Goal: Task Accomplishment & Management: Use online tool/utility

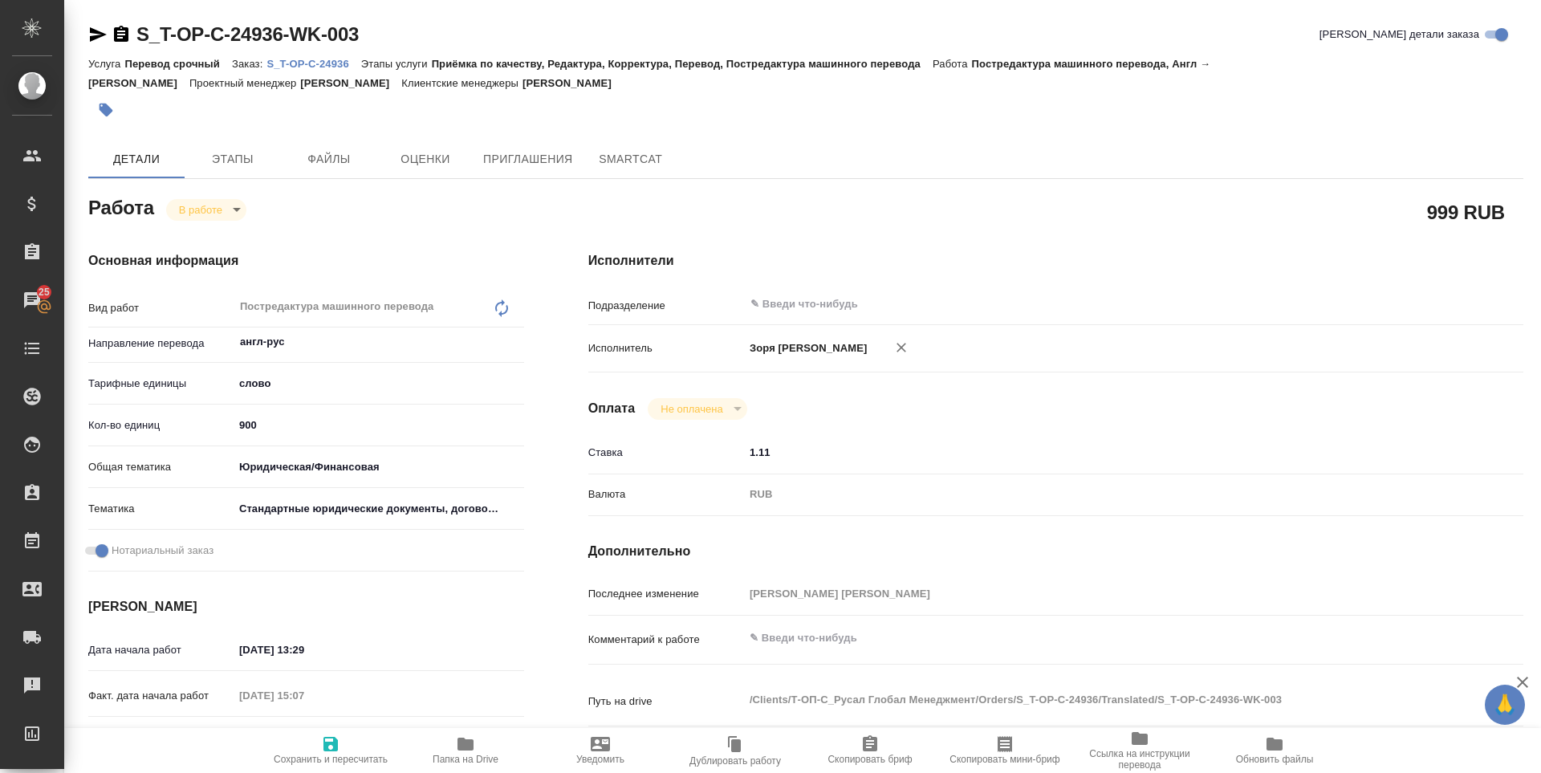
click at [94, 31] on icon "button" at bounding box center [98, 34] width 17 height 14
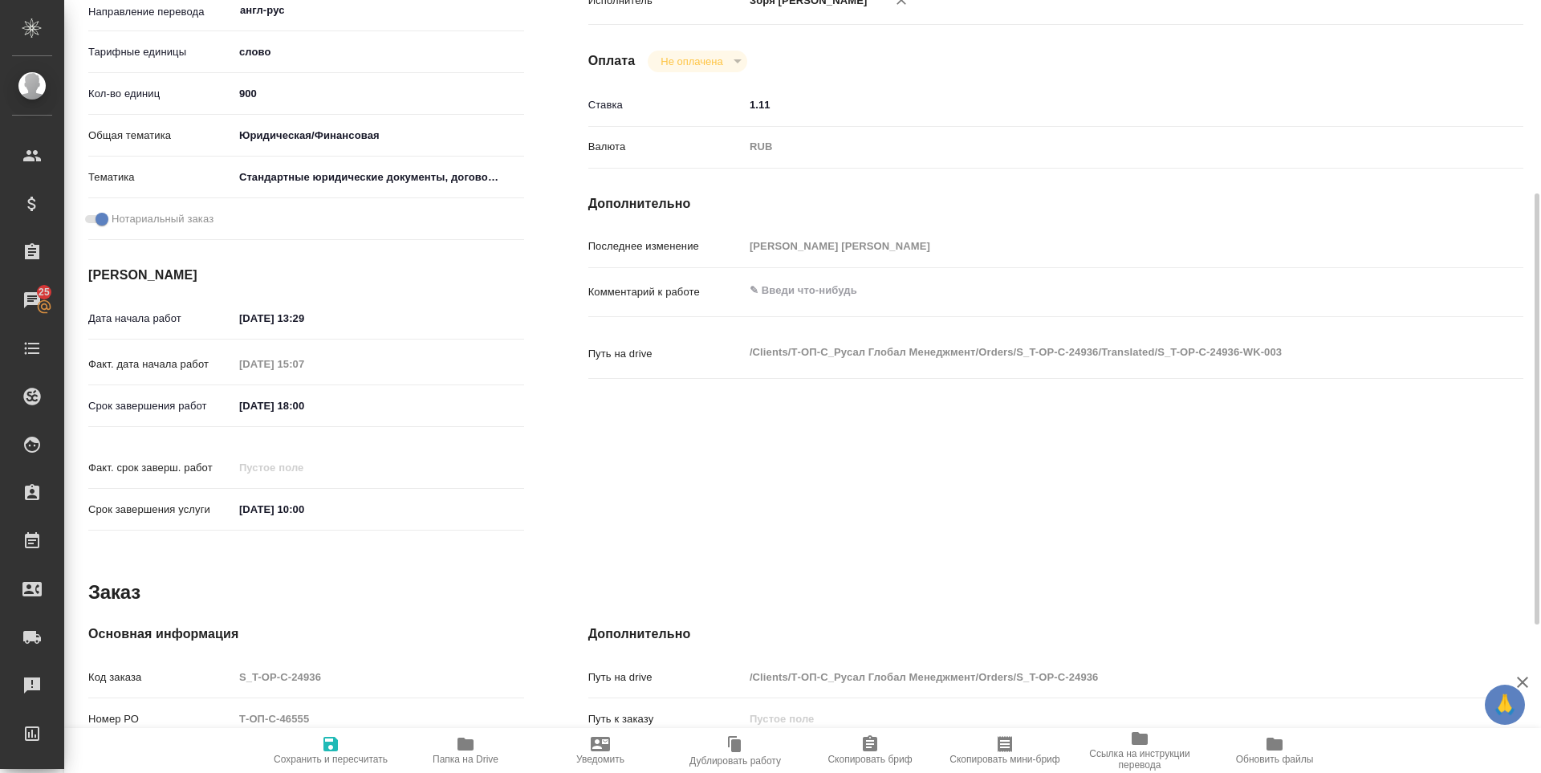
scroll to position [636, 0]
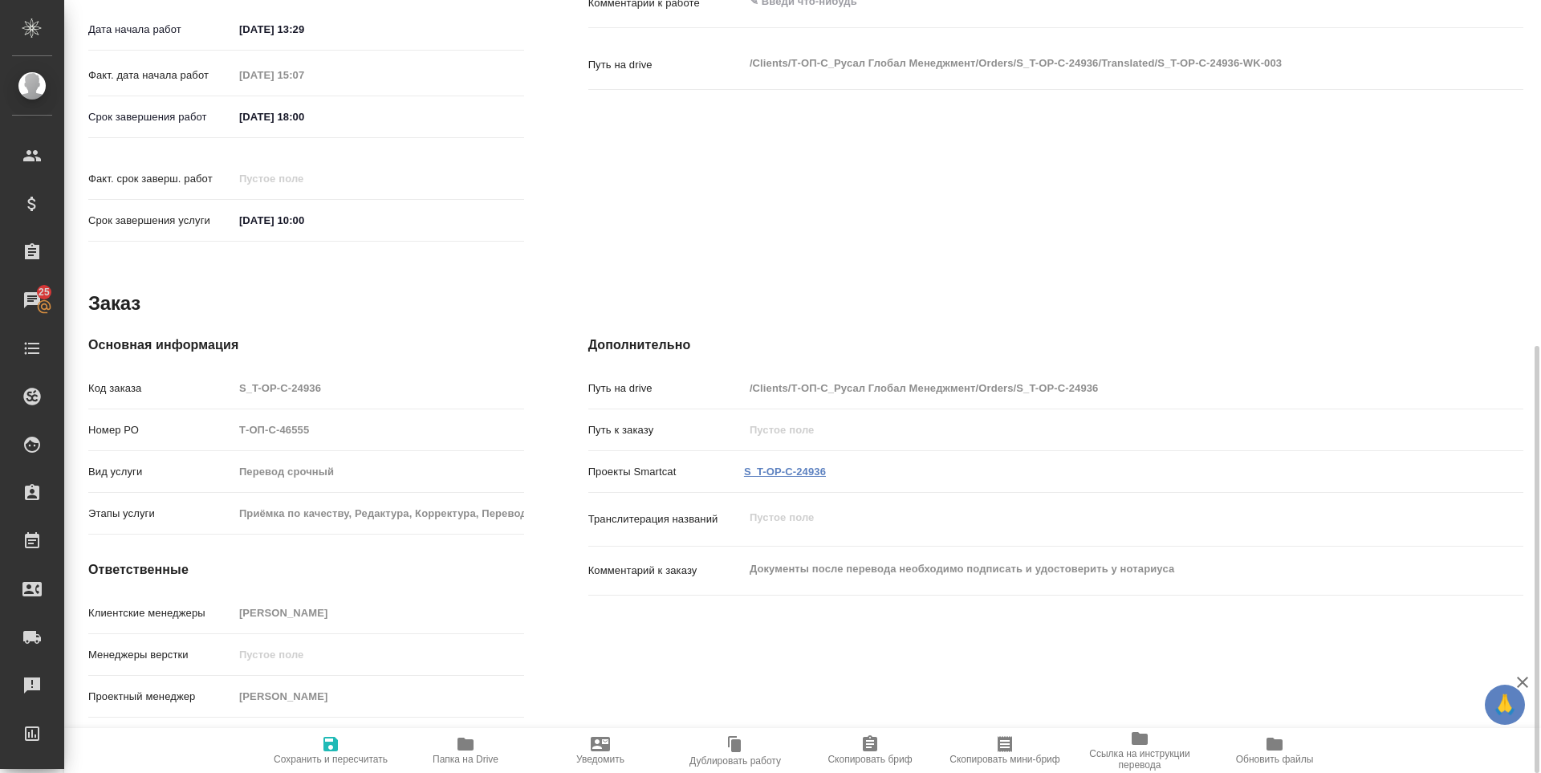
click at [759, 466] on link "S_T-OP-C-24936" at bounding box center [785, 472] width 82 height 12
click at [461, 739] on icon "button" at bounding box center [465, 744] width 16 height 13
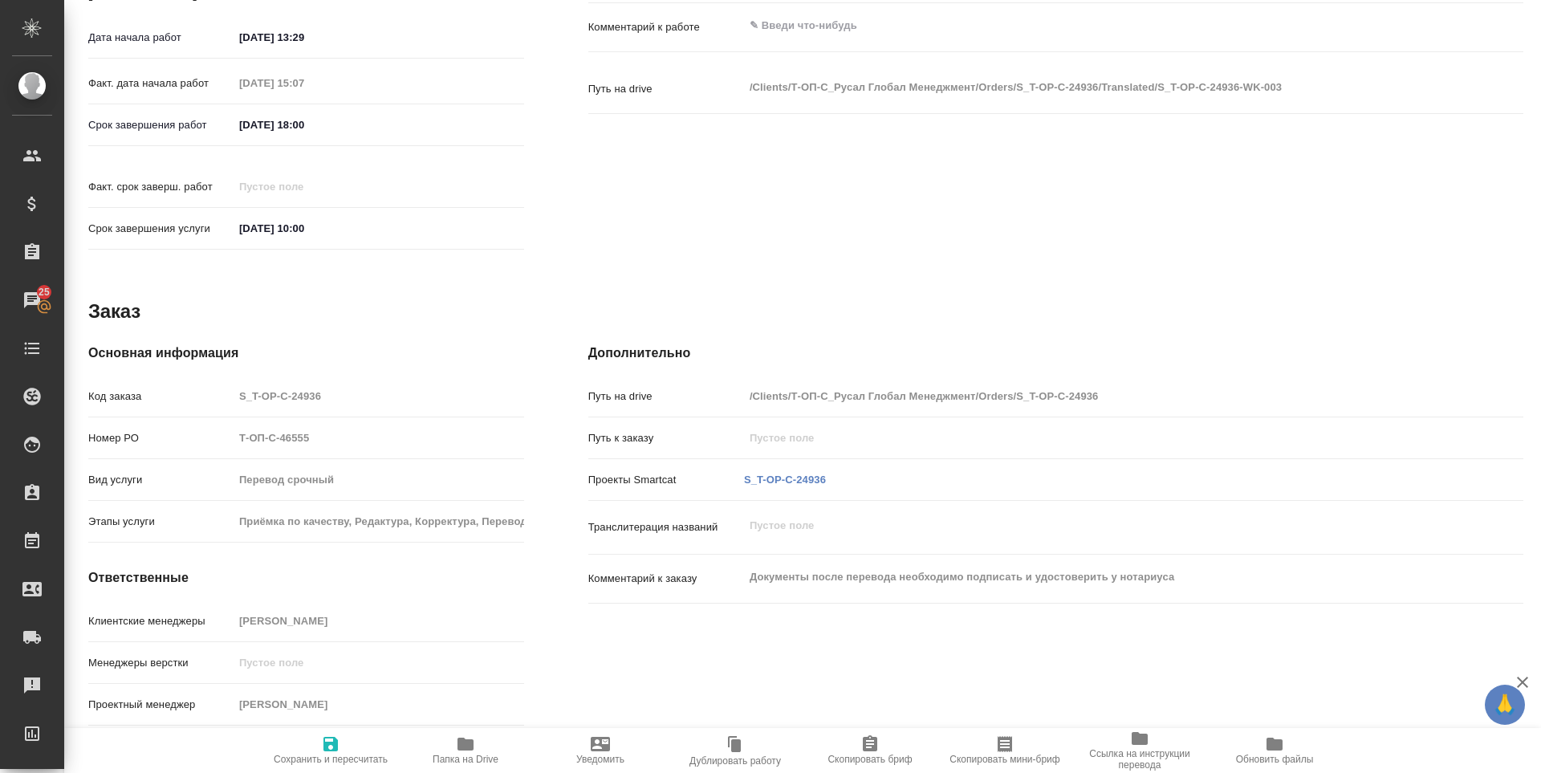
scroll to position [0, 0]
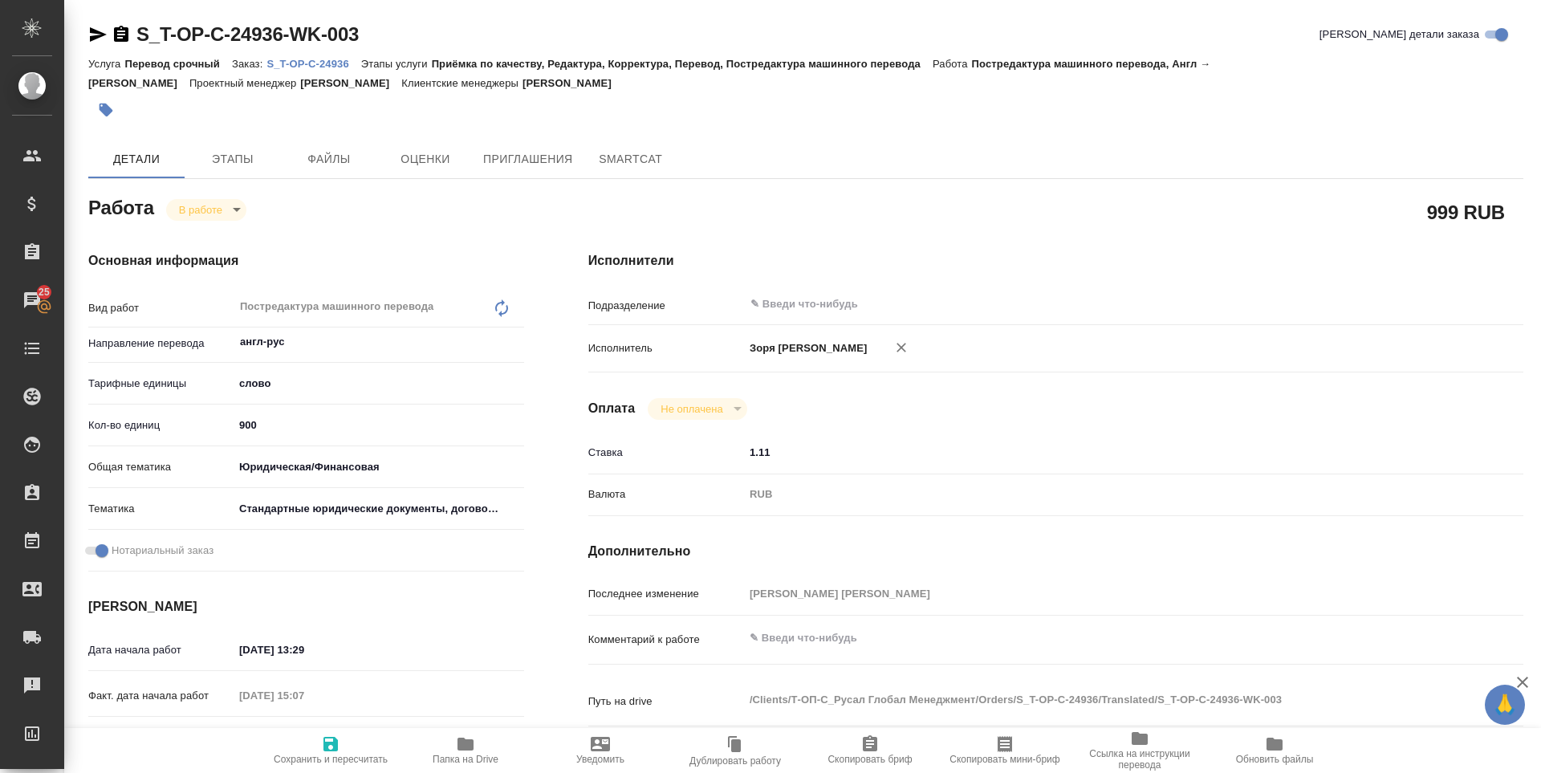
click at [330, 744] on icon "button" at bounding box center [330, 744] width 14 height 14
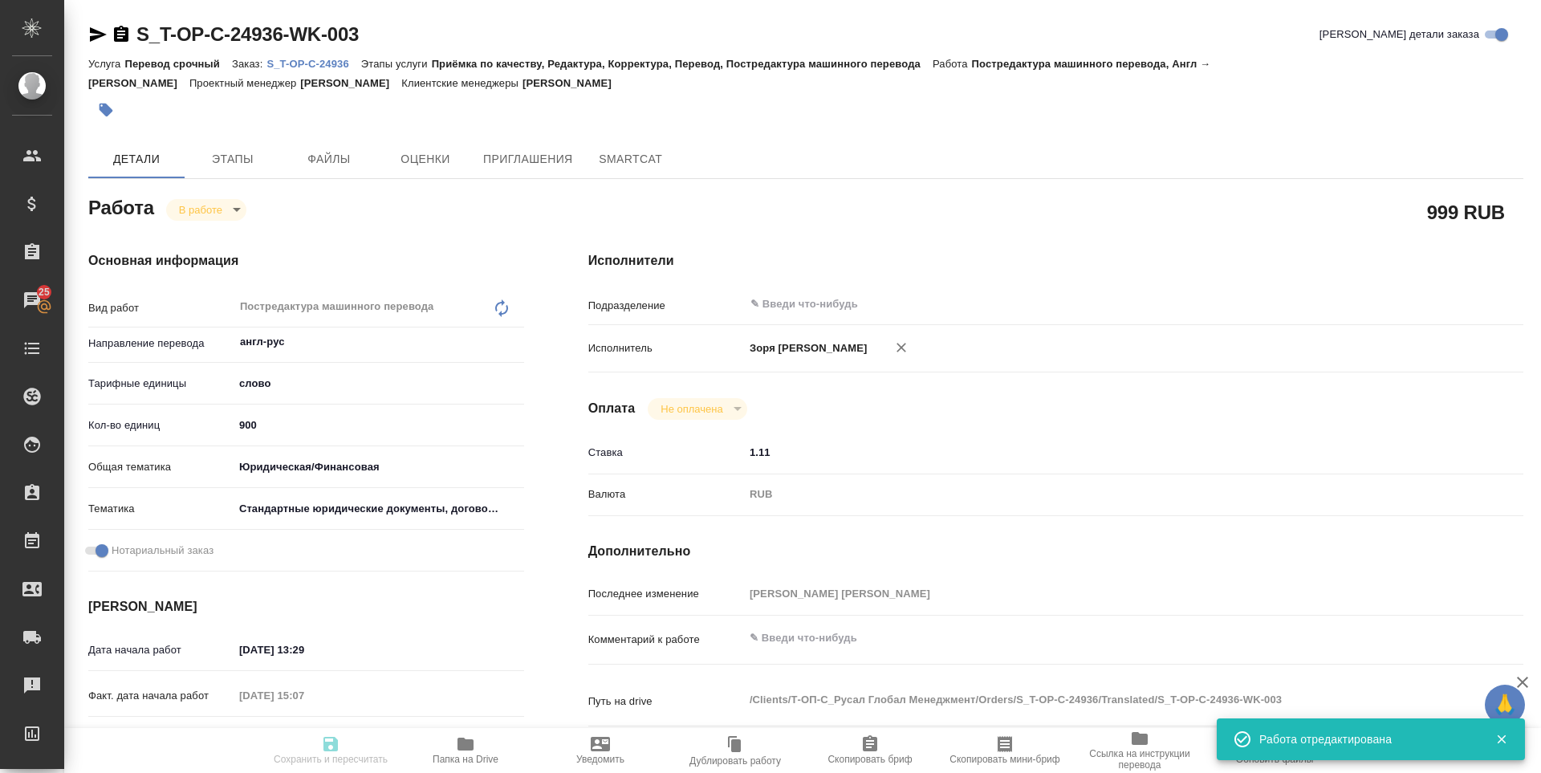
type input "inProgress"
type input "англ-рус"
type input "5a8b1489cc6b4906c91bfd90"
type input "900"
type input "yr-fn"
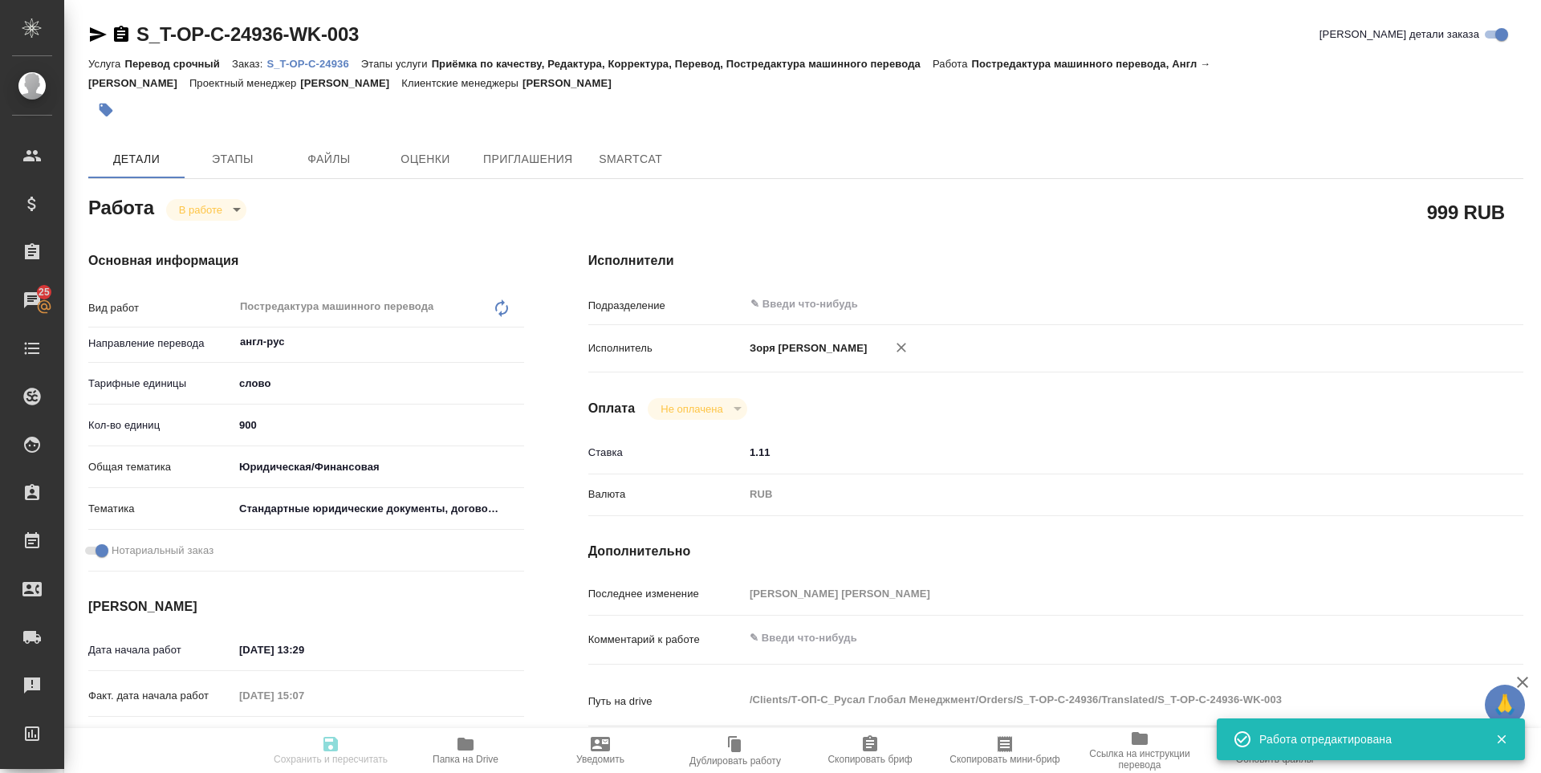
type input "5f647205b73bc97568ca66bf"
checkbox input "true"
type input "27.08.2025 13:29"
type input "27.08.2025 15:07"
type input "28.08.2025 18:00"
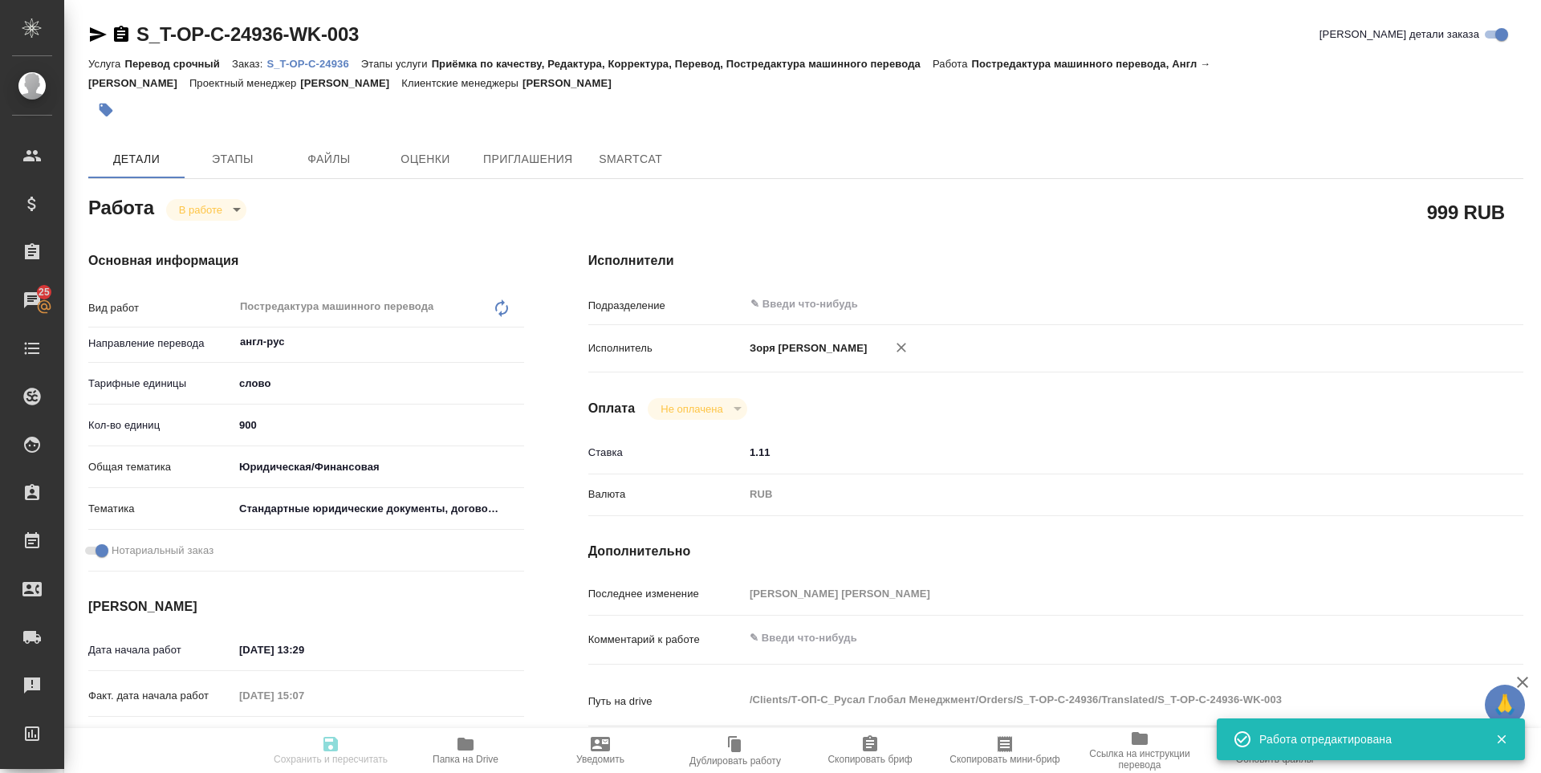
type input "29.08.2025 10:00"
type input "notPayed"
type input "1.11"
type input "RUB"
type input "Зоря Татьяна"
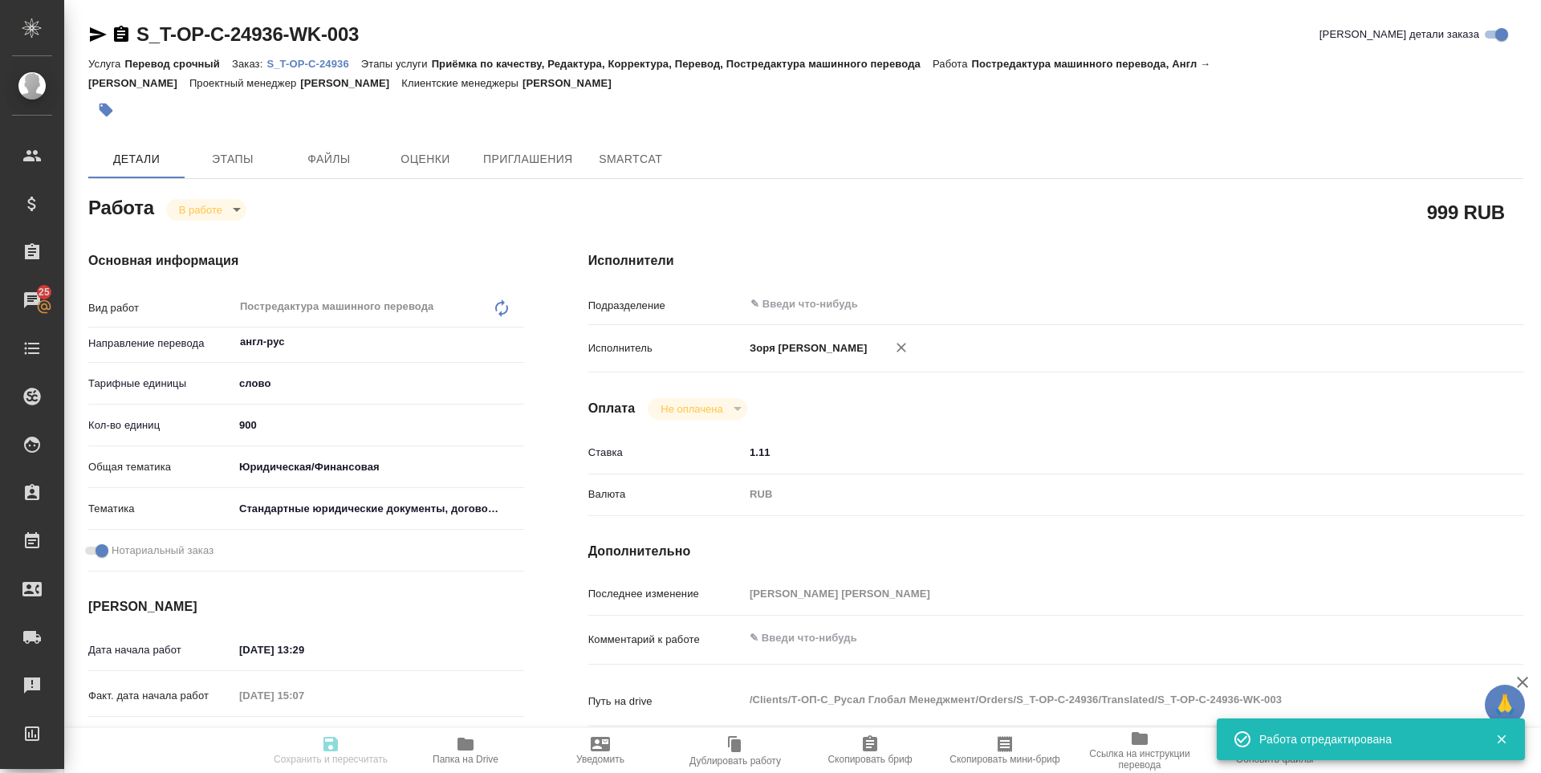
type input "S_T-OP-C-24936"
type input "Т-ОП-С-46555"
type input "Перевод срочный"
type input "Приёмка по качеству, Редактура, Корректура, Перевод, Постредактура машинного пе…"
type input "Меньшикова Александра"
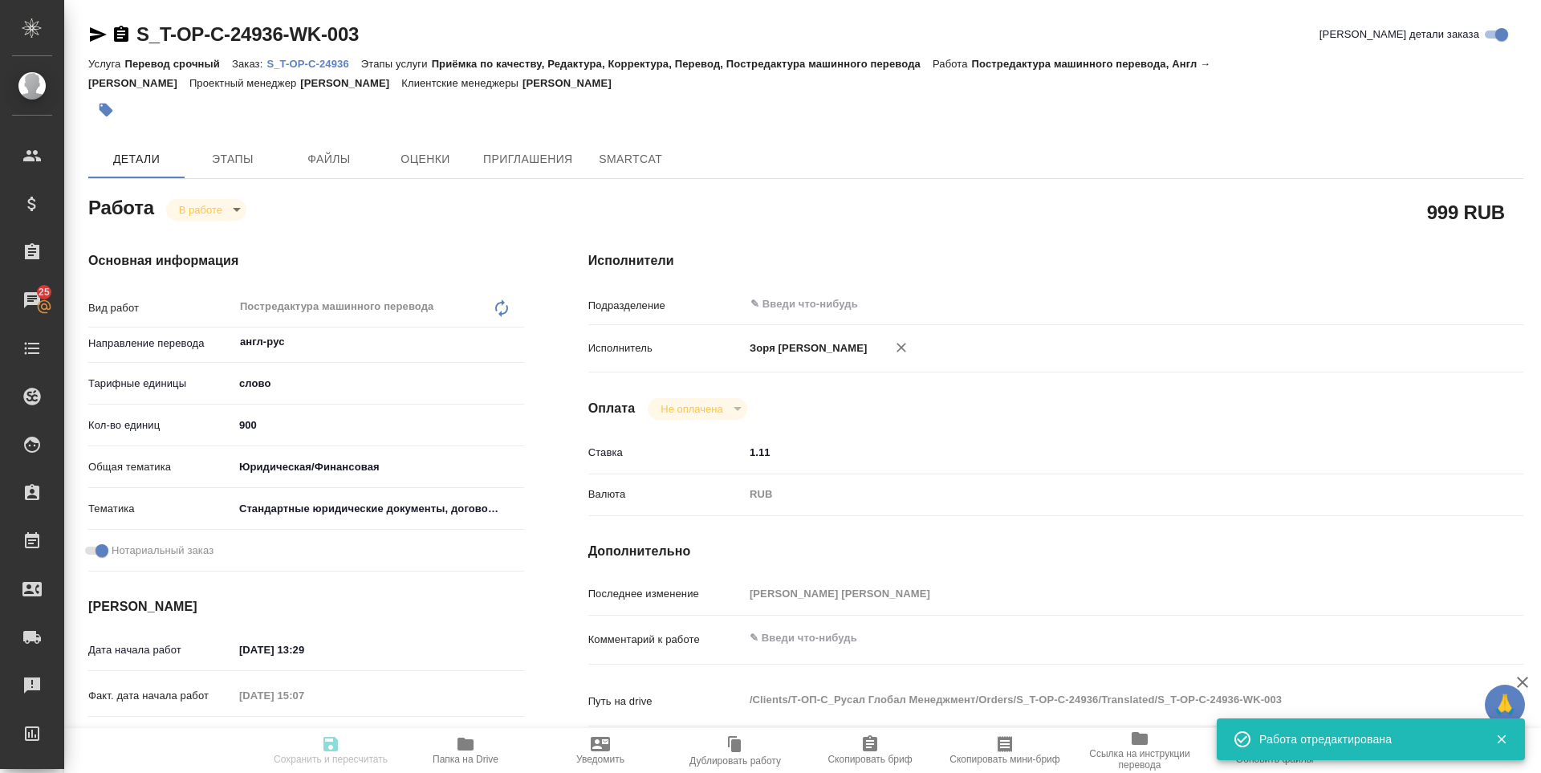
type input "/Clients/Т-ОП-С_Русал Глобал Менеджмент/Orders/S_T-OP-C-24936"
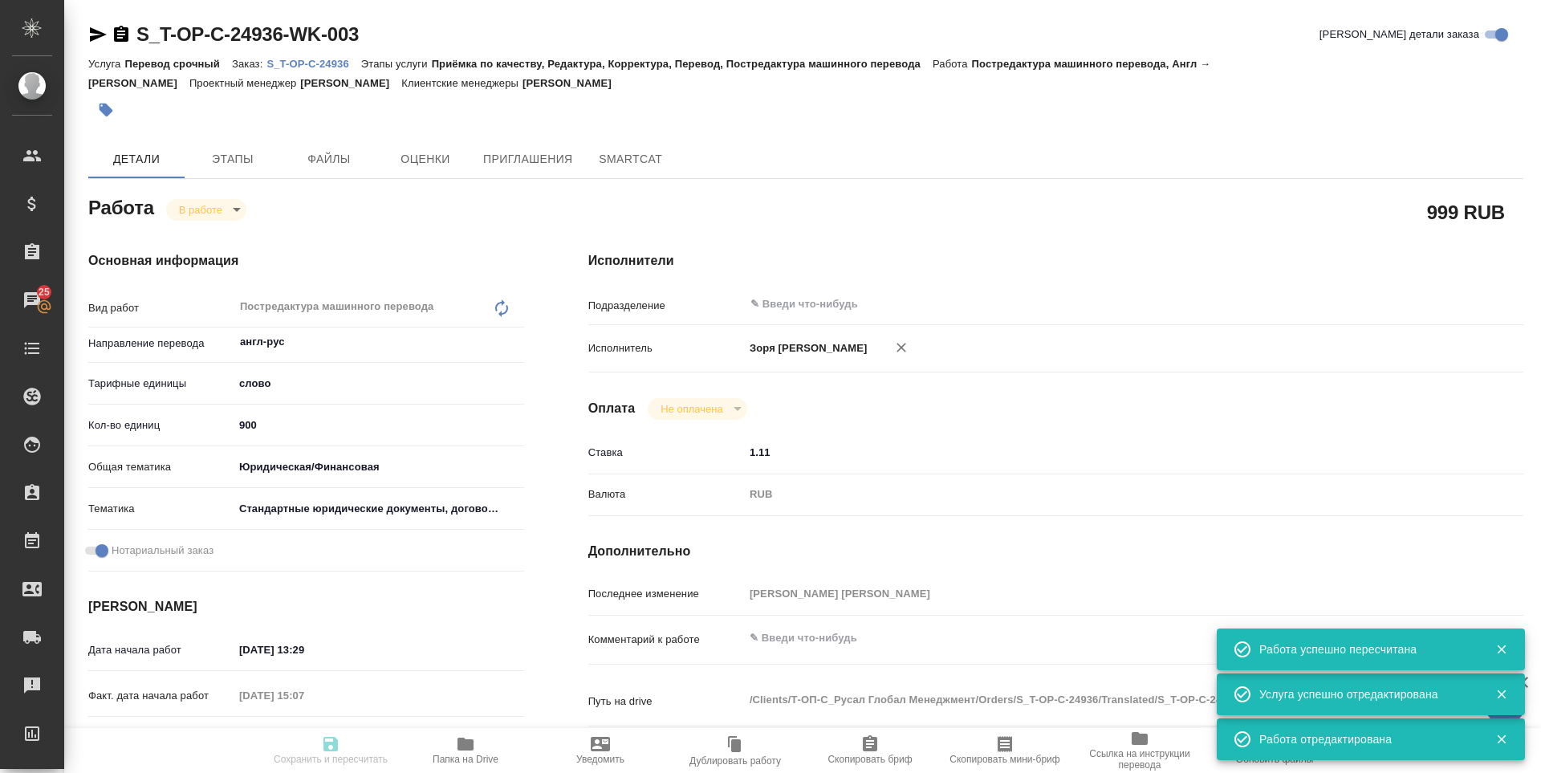
type input "inProgress"
type input "англ-рус"
type input "5a8b1489cc6b4906c91bfd90"
type input "845.35"
type input "yr-fn"
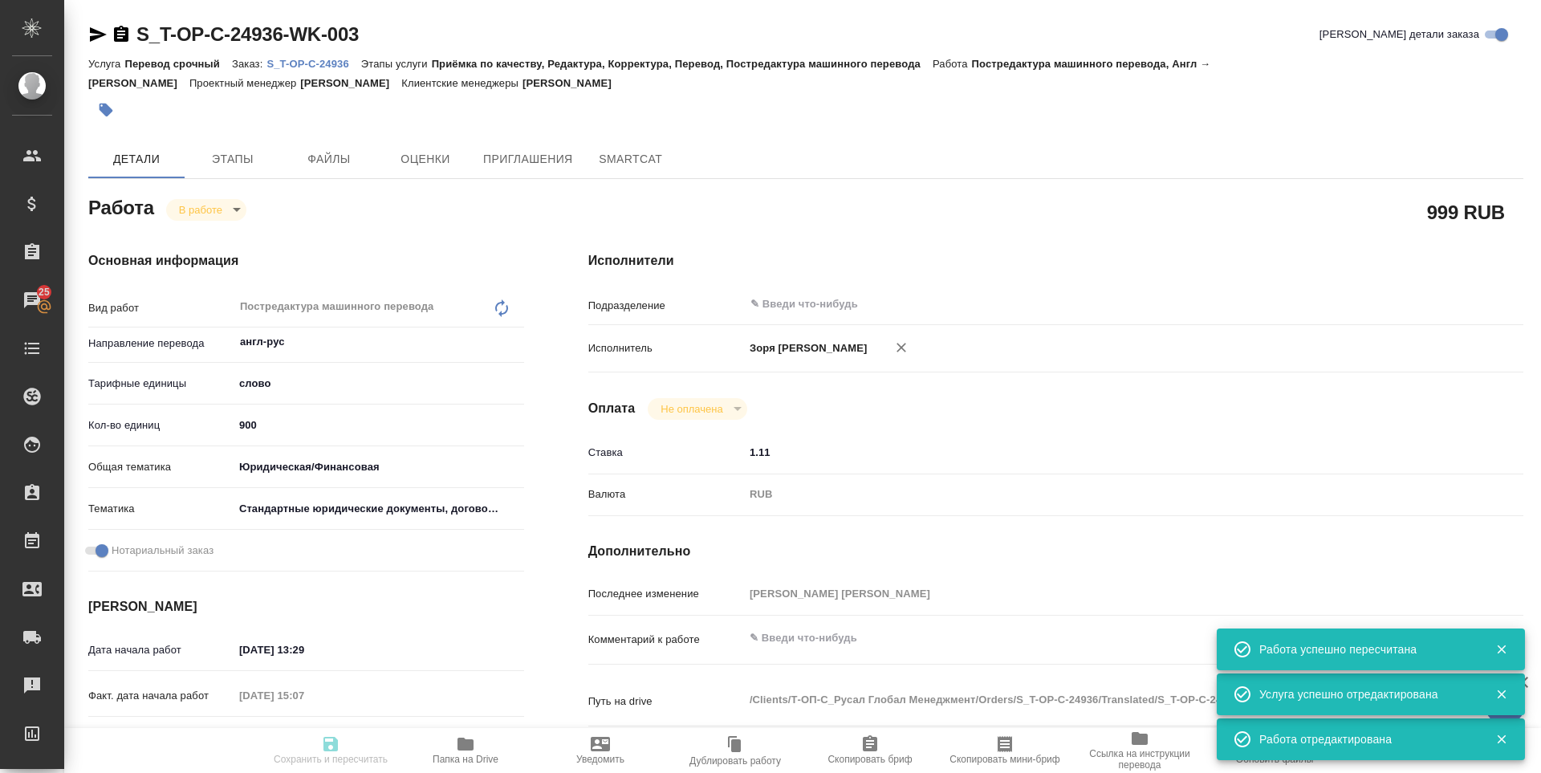
type input "5f647205b73bc97568ca66bf"
checkbox input "true"
type input "27.08.2025 13:29"
type input "27.08.2025 15:07"
type input "28.08.2025 18:00"
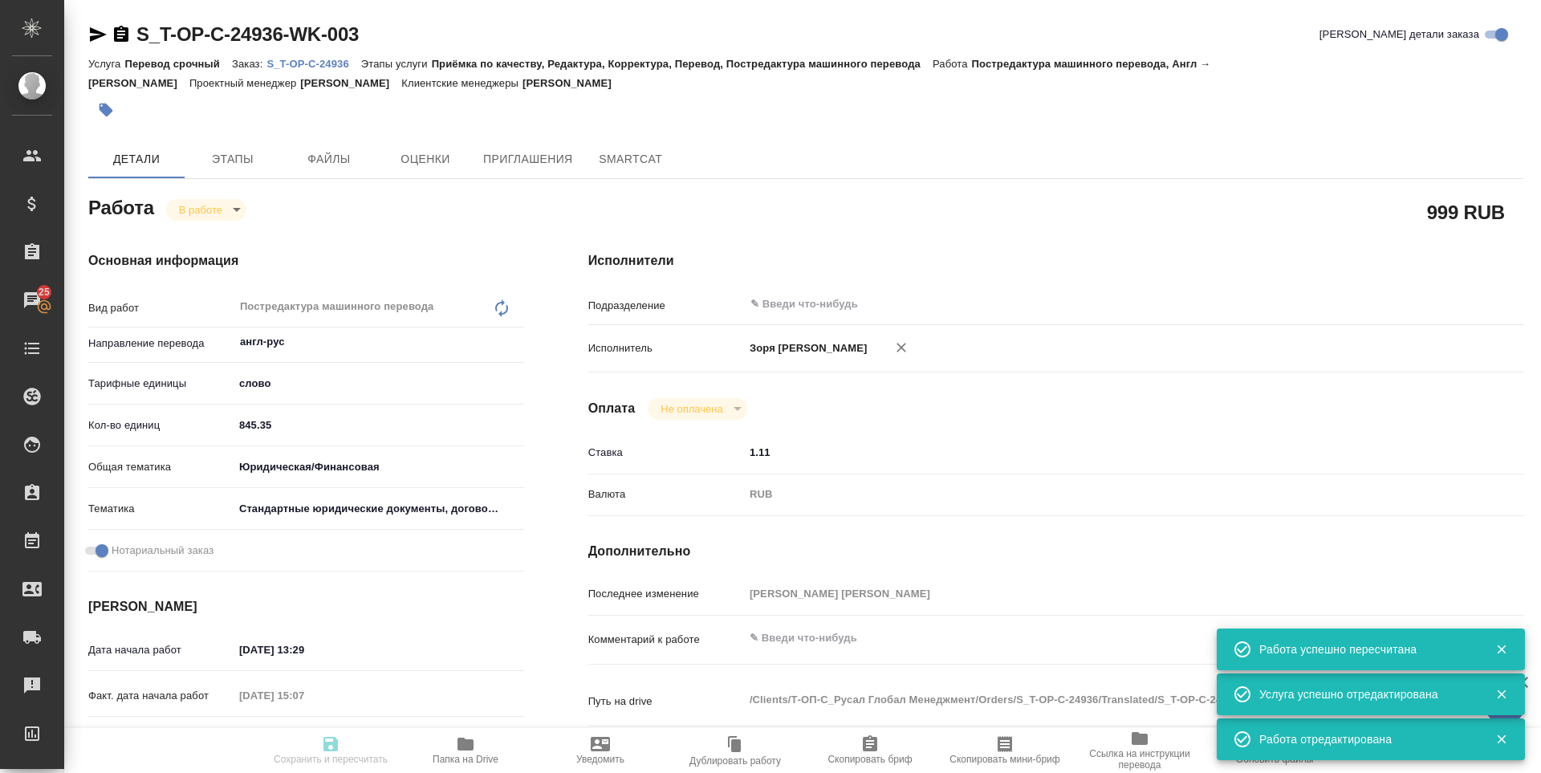
type input "29.08.2025 10:00"
type input "notPayed"
type input "1.11"
type input "RUB"
type input "Зоря Татьяна"
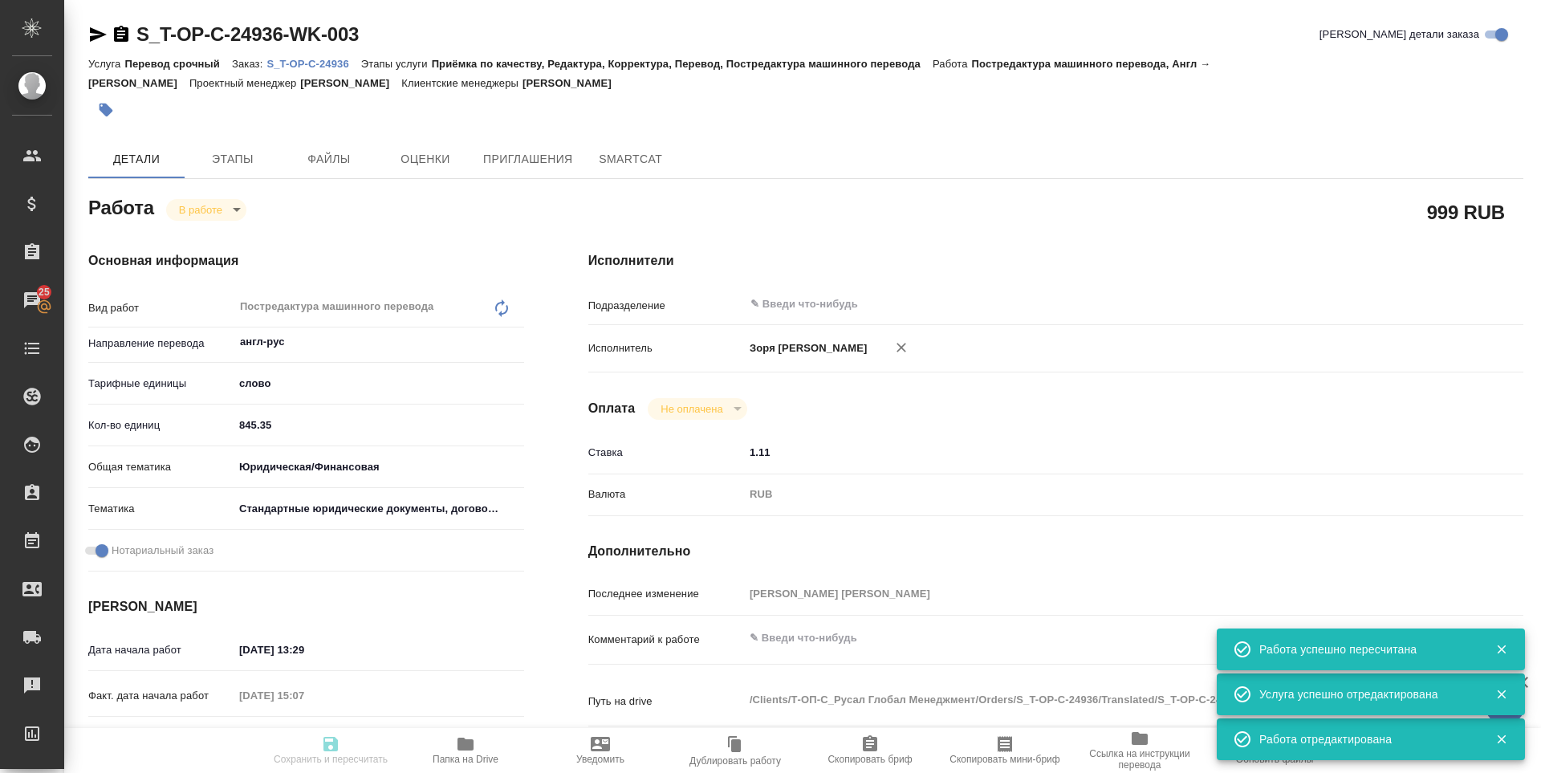
type input "S_T-OP-C-24936"
type input "Т-ОП-С-46555"
type input "Перевод срочный"
type input "Приёмка по качеству, Редактура, Корректура, Перевод, Постредактура машинного пе…"
type input "Меньшикова Александра"
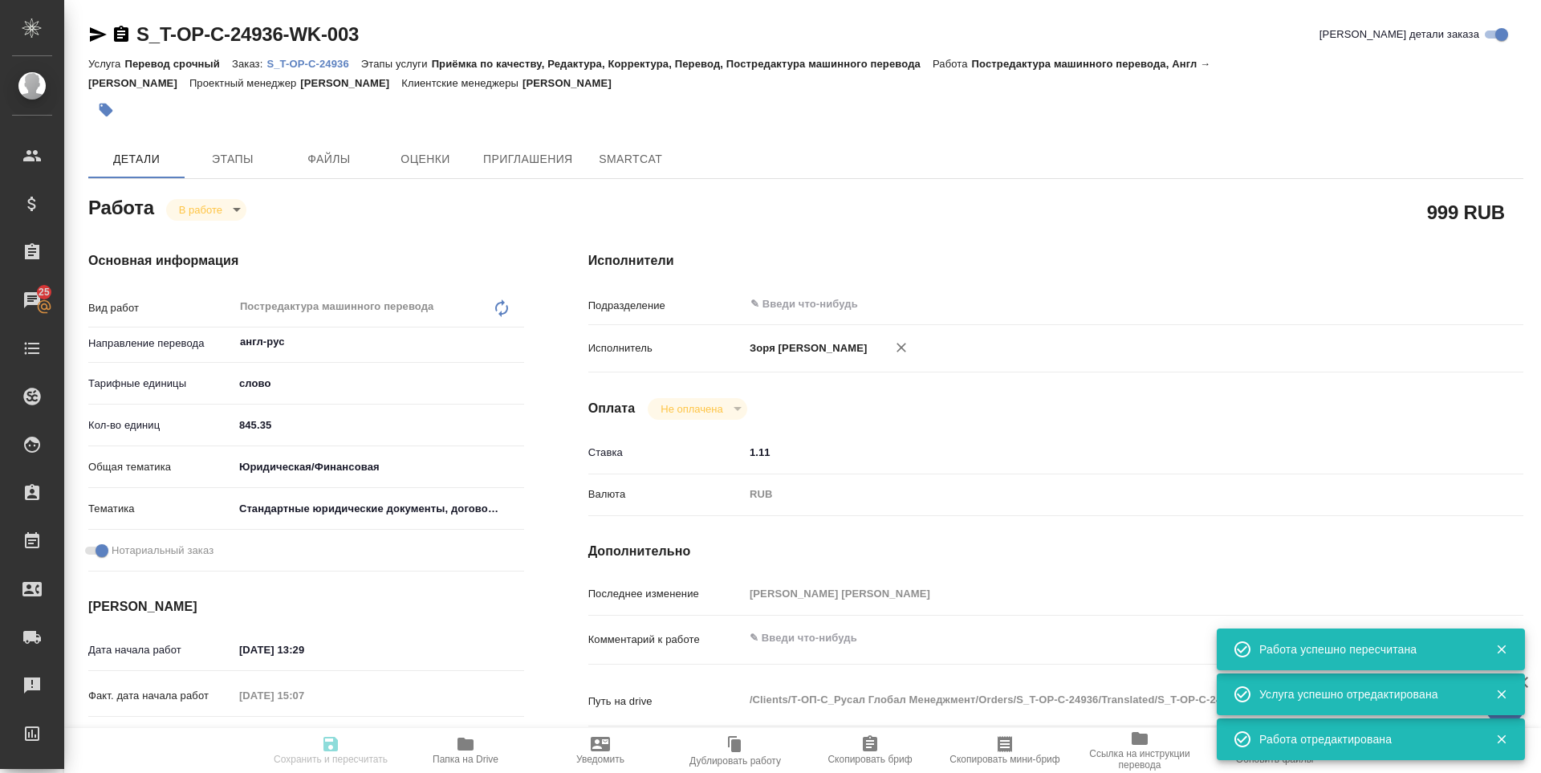
type input "/Clients/Т-ОП-С_Русал Глобал Менеджмент/Orders/S_T-OP-C-24936"
click at [88, 37] on icon "button" at bounding box center [97, 34] width 19 height 19
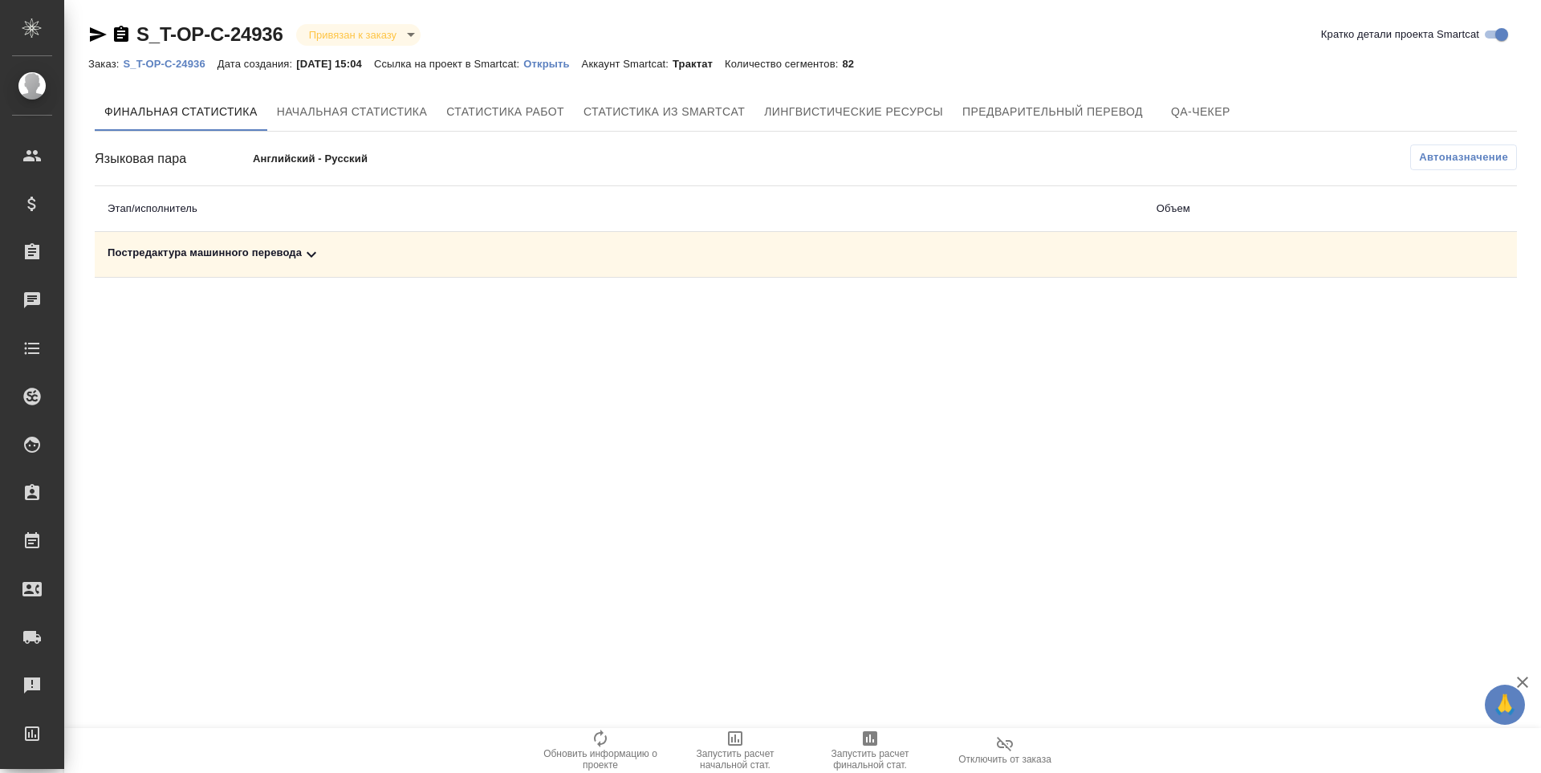
click at [877, 748] on span "Запустить расчет финальной стат." at bounding box center [870, 759] width 116 height 22
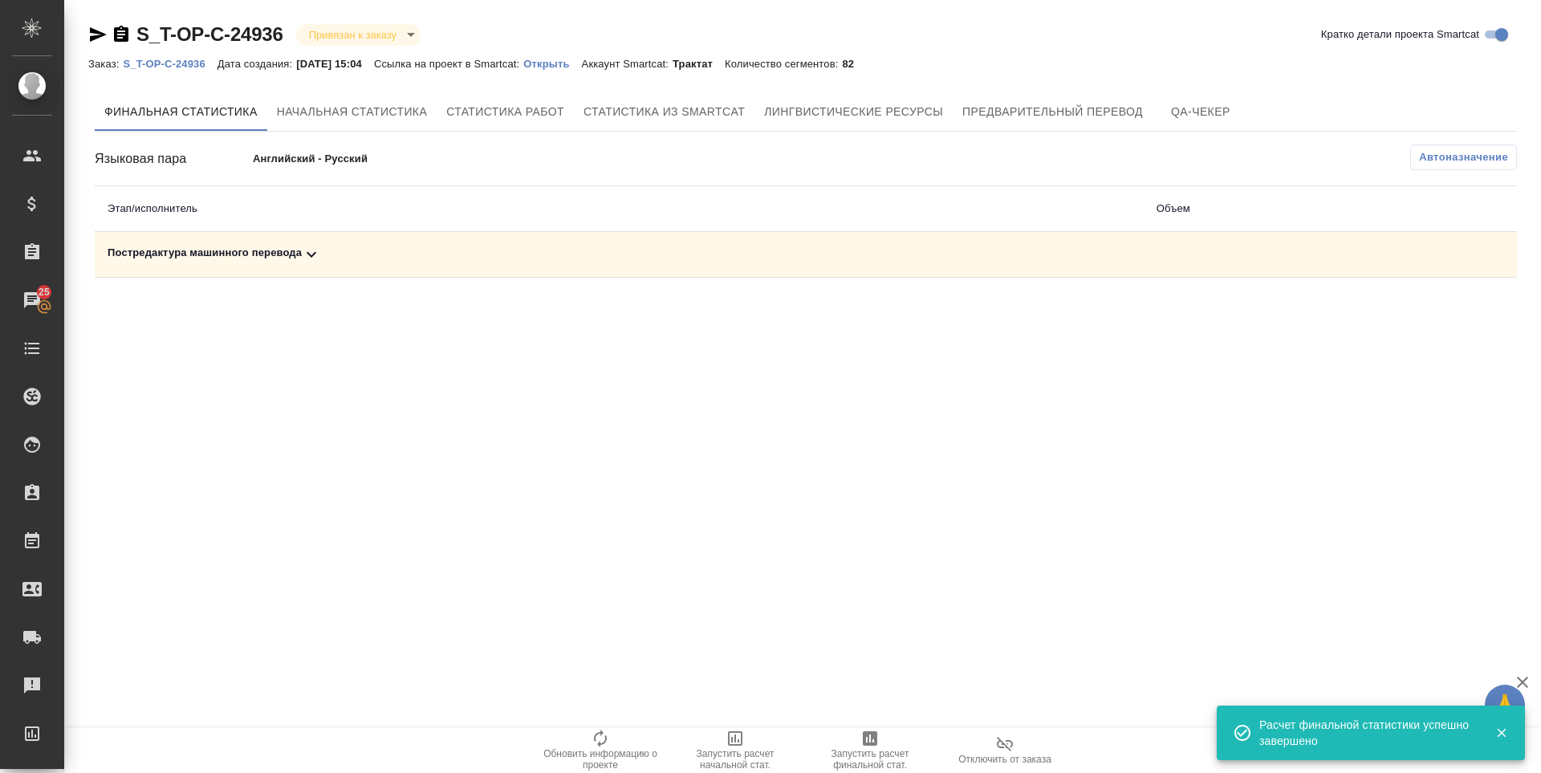
click at [268, 254] on div "Постредактура машинного перевода" at bounding box center [619, 254] width 1023 height 19
click at [1461, 311] on button "button" at bounding box center [1446, 310] width 39 height 39
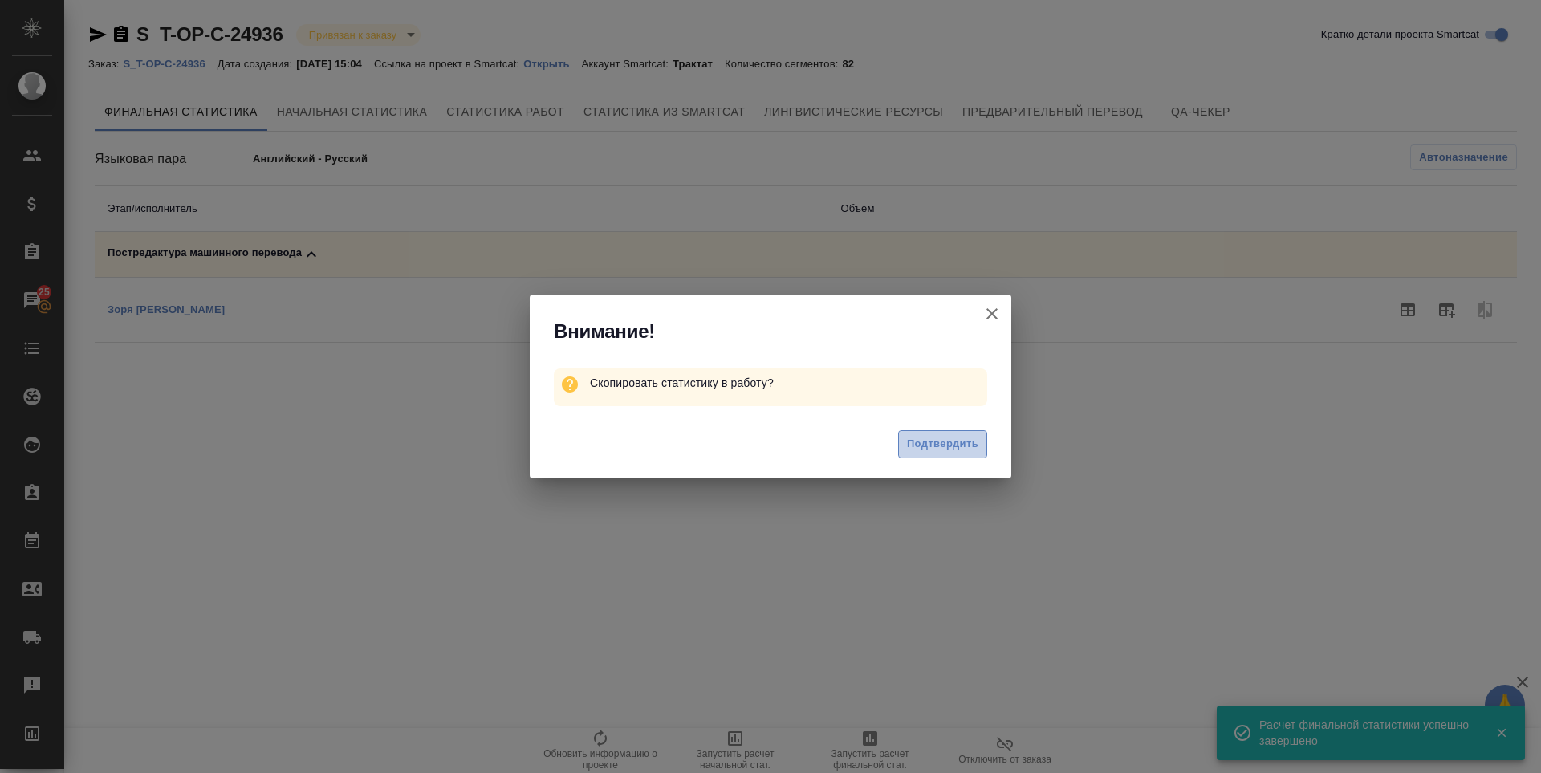
click at [911, 454] on button "Подтвердить" at bounding box center [942, 444] width 89 height 28
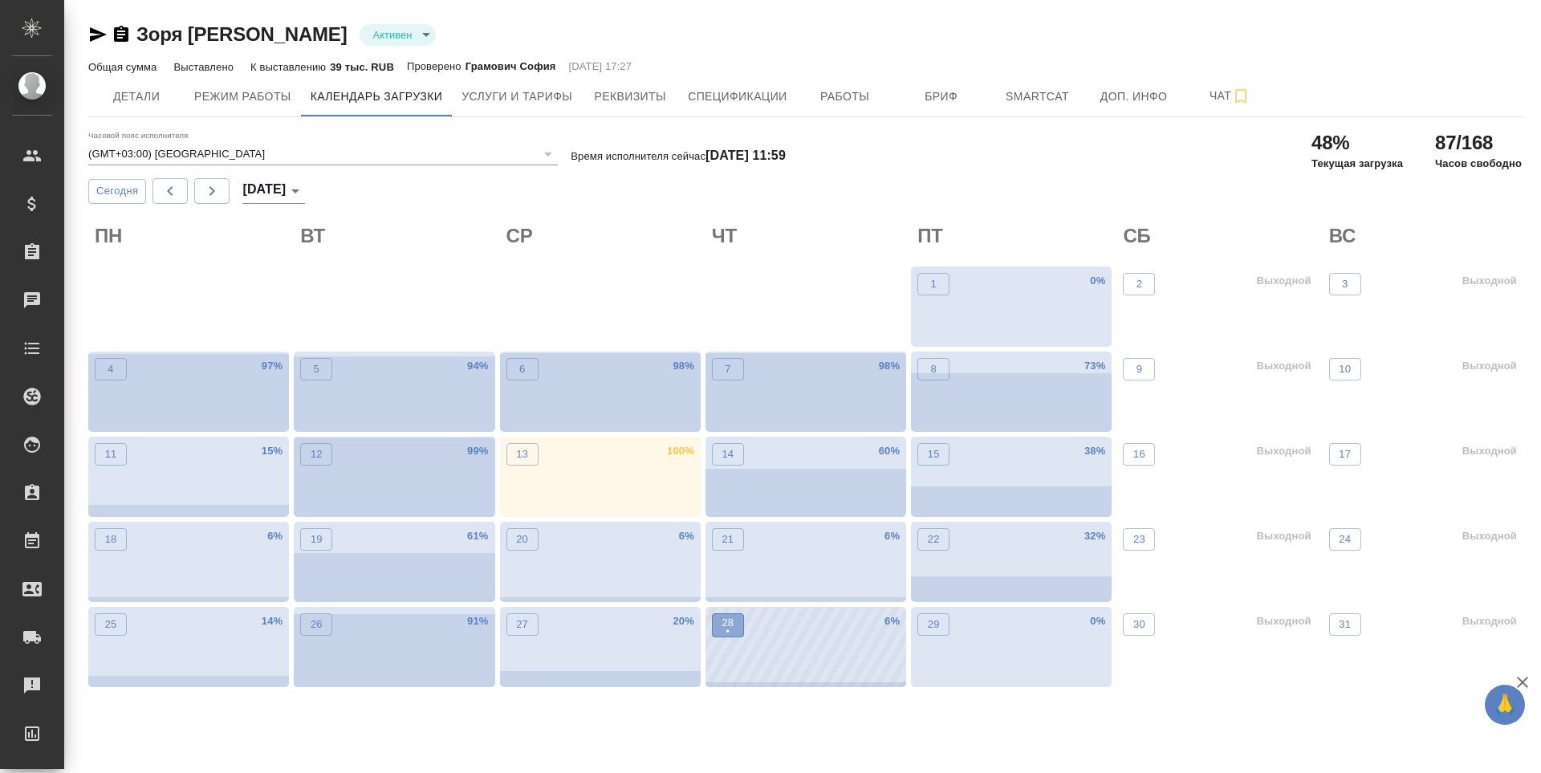
click at [725, 633] on p "•" at bounding box center [728, 632] width 12 height 16
